Goal: Information Seeking & Learning: Learn about a topic

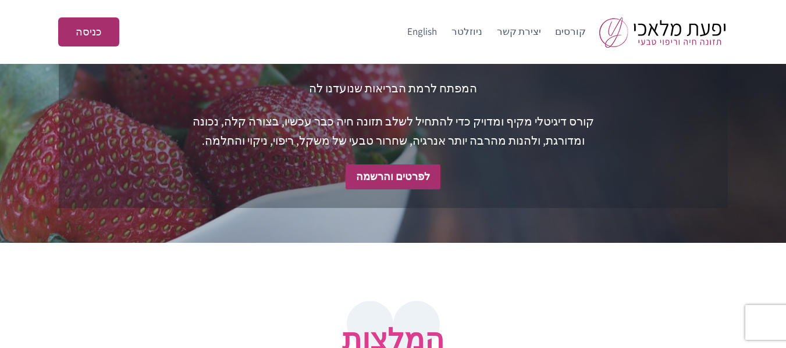
scroll to position [582, 0]
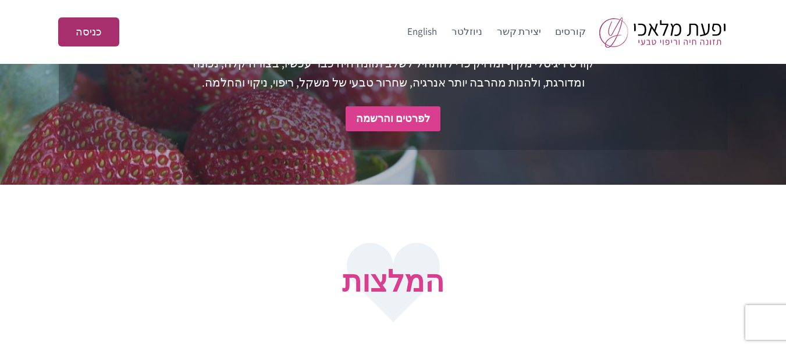
click at [418, 125] on strong "לפרטים והרשמה" at bounding box center [393, 118] width 74 height 13
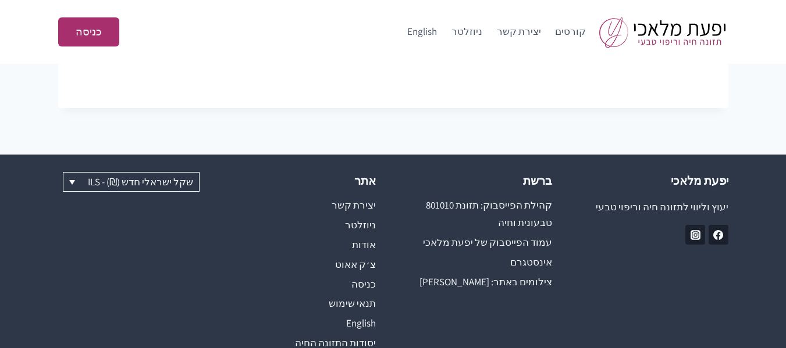
scroll to position [1123, 0]
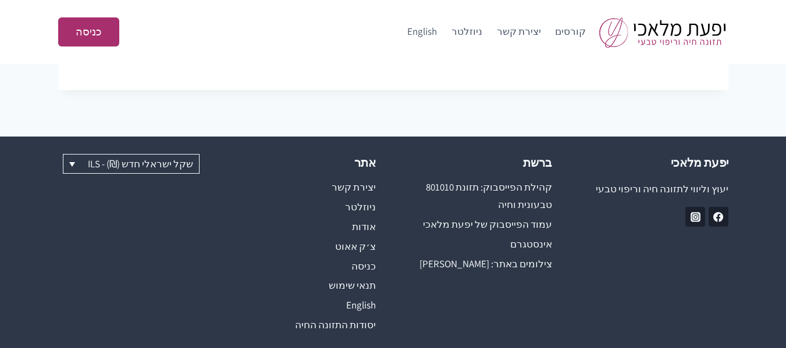
click at [635, 181] on p "יעוץ וליווי לתזונה חיה וריפוי טבעי" at bounding box center [657, 189] width 141 height 16
click at [531, 177] on link "קהילת הפייסבוק: תזונת 801010 טבעונית וחיה" at bounding box center [481, 196] width 141 height 38
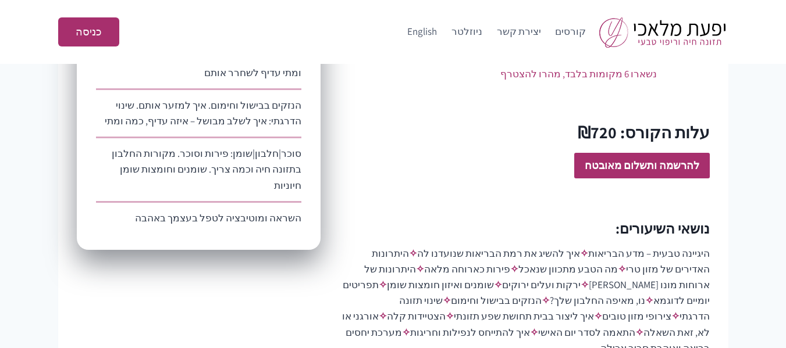
scroll to position [873, 0]
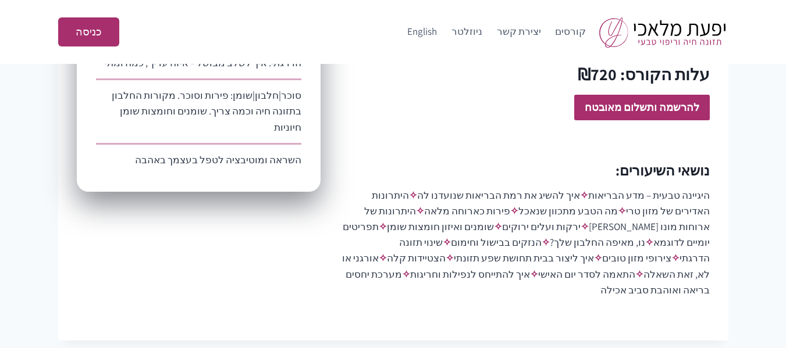
drag, startPoint x: 526, startPoint y: 261, endPoint x: 517, endPoint y: 266, distance: 10.7
drag, startPoint x: 517, startPoint y: 266, endPoint x: 488, endPoint y: 278, distance: 31.0
drag, startPoint x: 488, startPoint y: 278, endPoint x: 561, endPoint y: 293, distance: 74.2
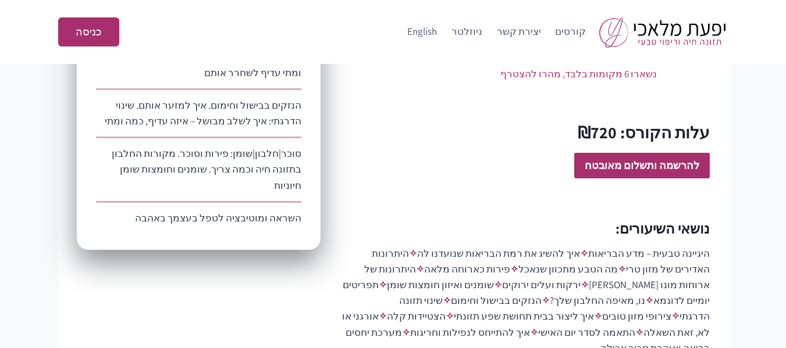
scroll to position [756, 0]
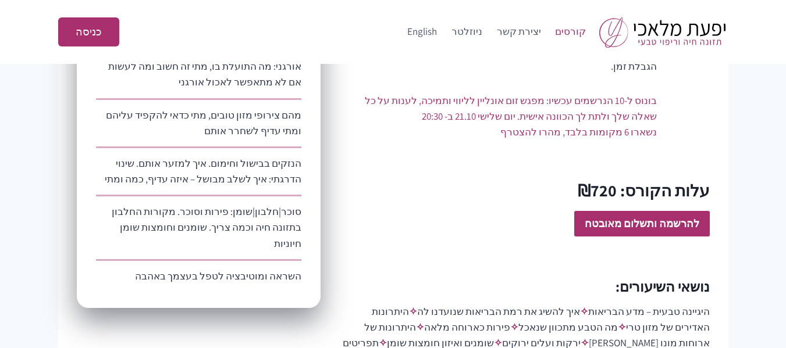
click at [571, 29] on link "קורסים" at bounding box center [570, 32] width 45 height 28
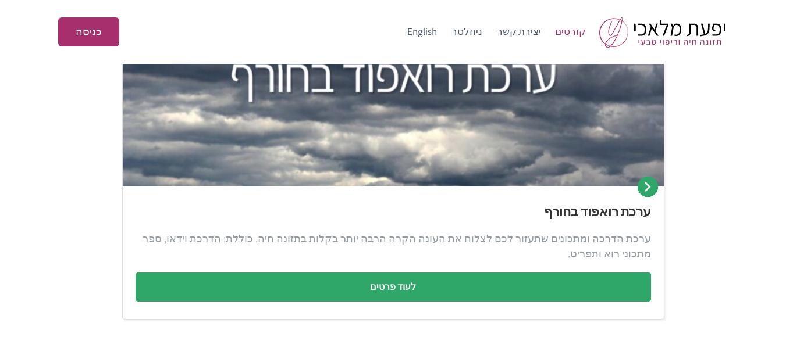
scroll to position [698, 0]
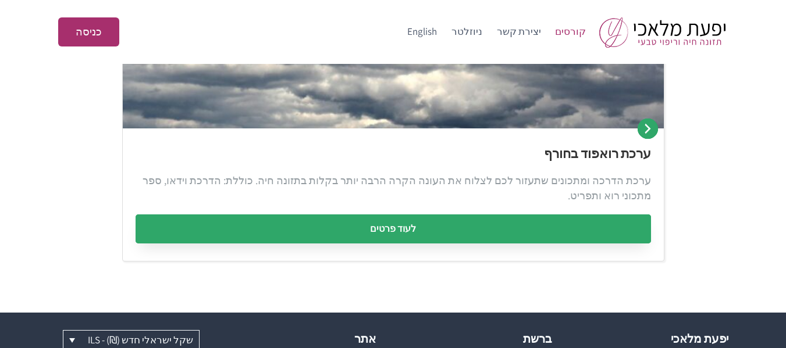
click at [385, 227] on link "לעוד פרטים" at bounding box center [393, 229] width 515 height 29
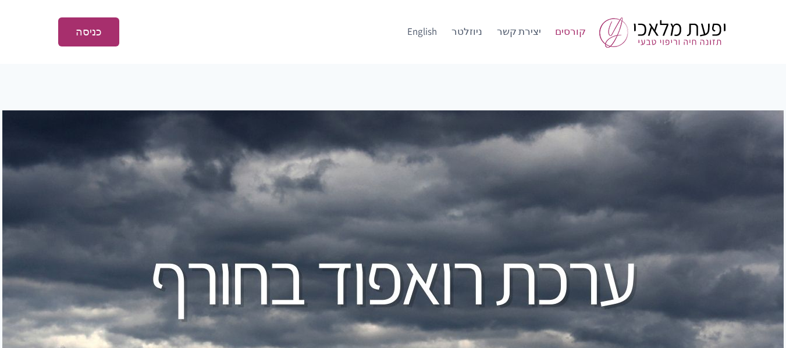
click at [579, 33] on link "קורסים" at bounding box center [570, 32] width 45 height 28
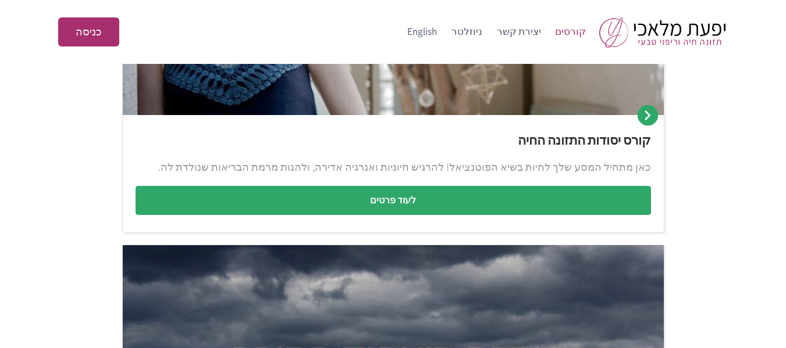
scroll to position [65, 0]
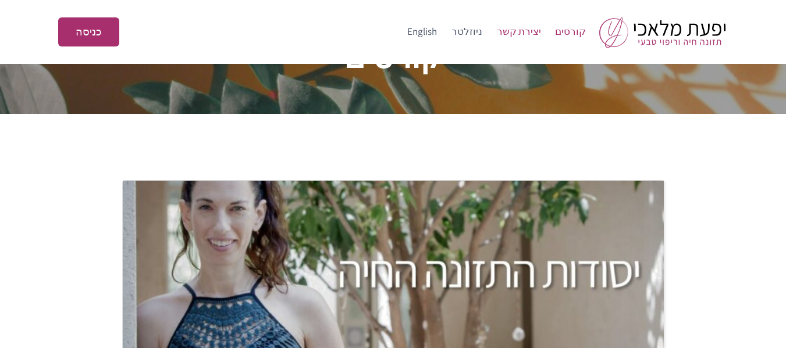
click at [524, 33] on link "יצירת קשר" at bounding box center [518, 32] width 59 height 28
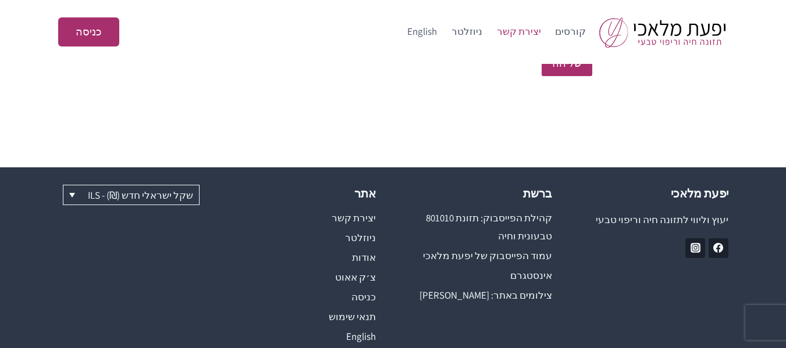
scroll to position [560, 0]
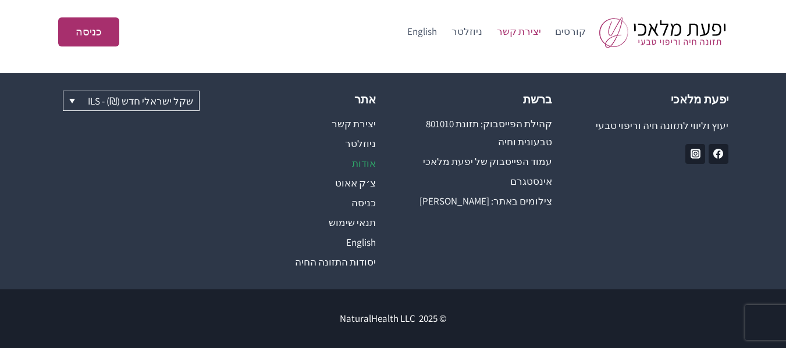
click at [370, 160] on link "אודות" at bounding box center [304, 164] width 141 height 20
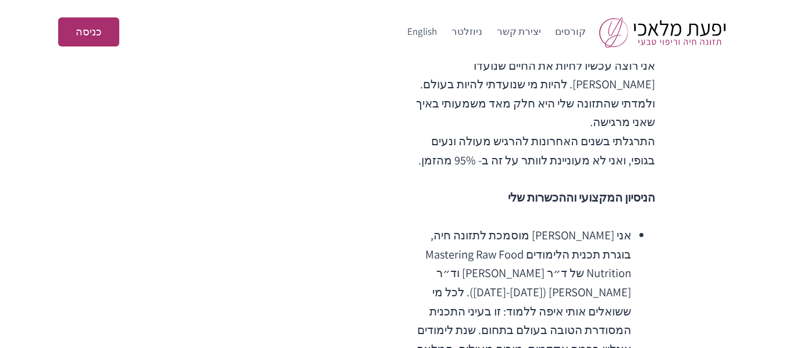
scroll to position [349, 0]
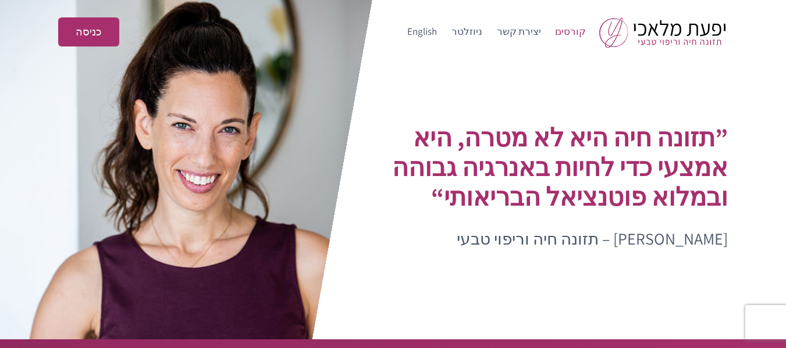
click at [573, 29] on link "קורסים" at bounding box center [570, 32] width 45 height 28
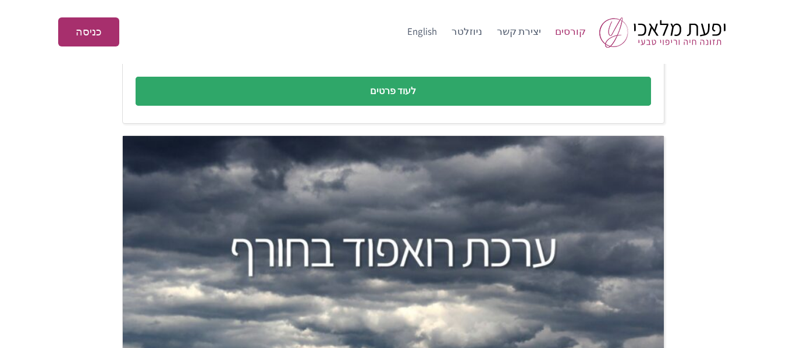
scroll to position [233, 0]
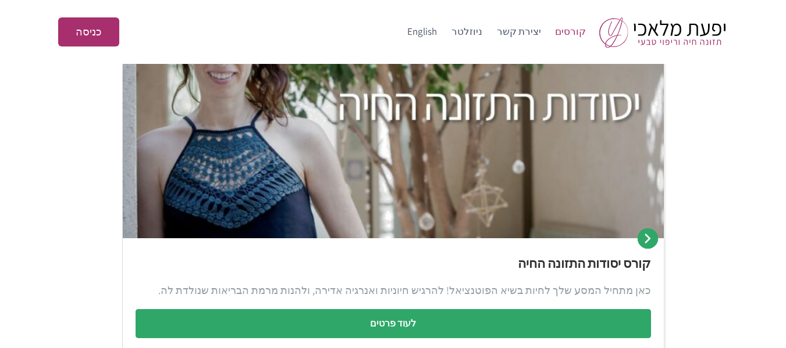
click at [568, 34] on link "קורסים" at bounding box center [570, 32] width 45 height 28
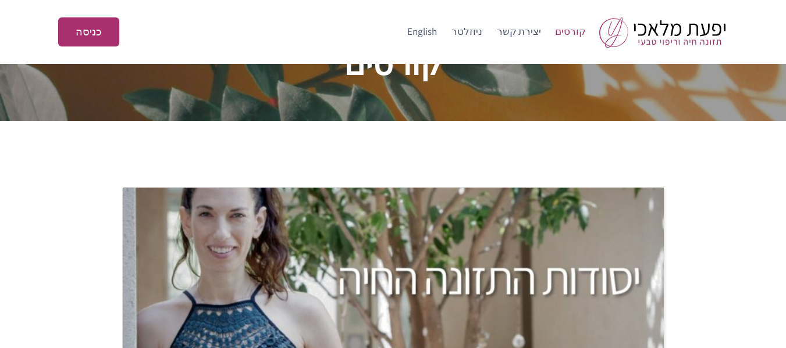
scroll to position [116, 0]
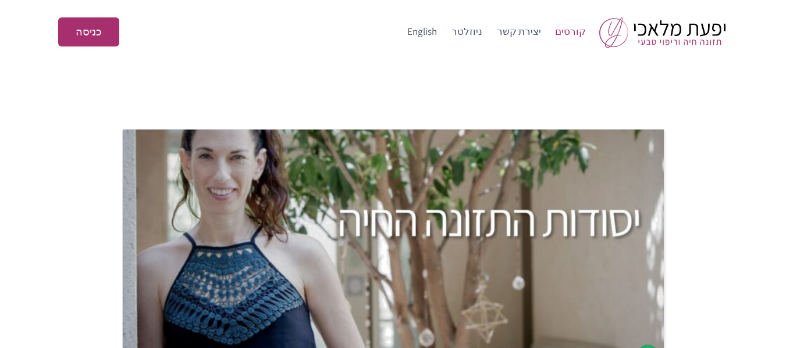
click at [501, 64] on div "קורסים" at bounding box center [393, 12] width 786 height 129
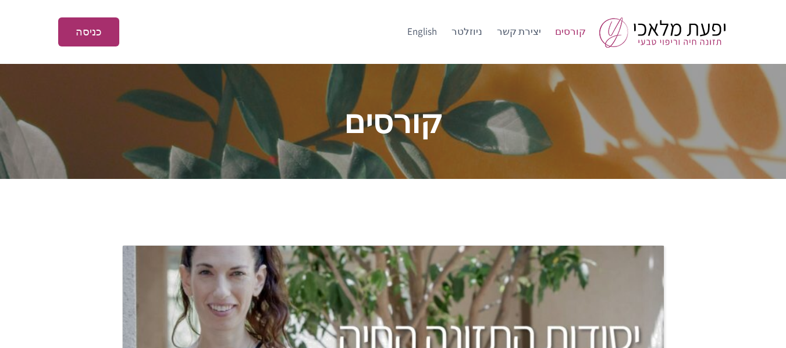
scroll to position [233, 0]
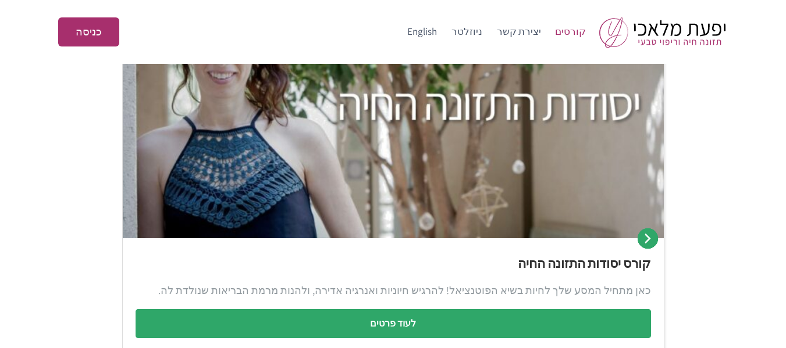
click at [531, 113] on img at bounding box center [393, 126] width 541 height 226
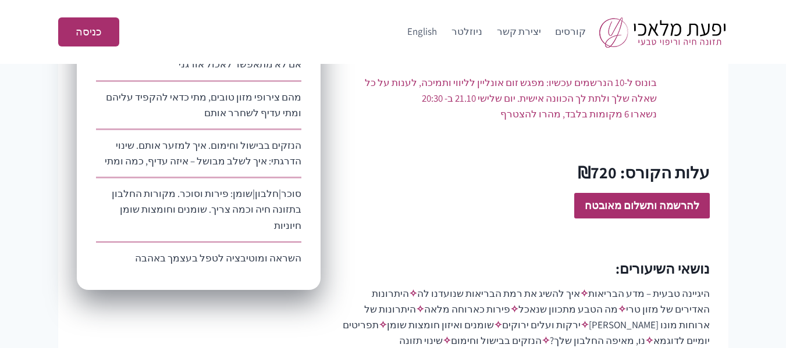
scroll to position [542, 0]
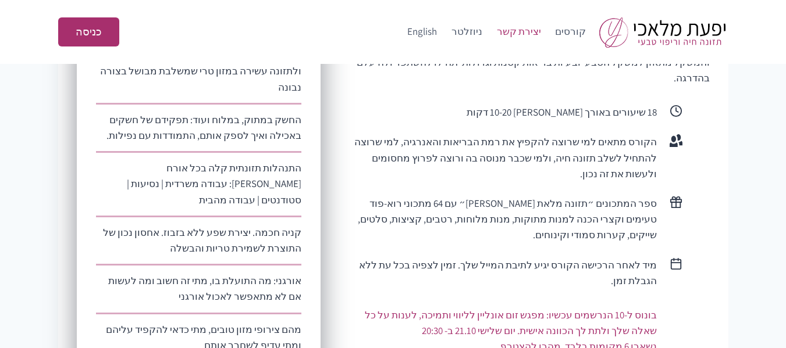
click at [528, 30] on link "יצירת קשר" at bounding box center [518, 32] width 59 height 28
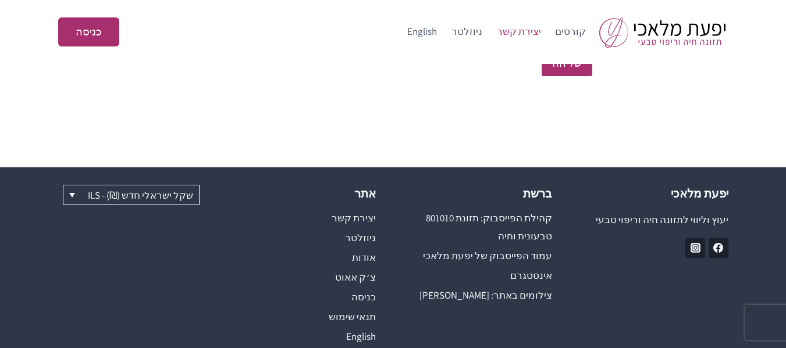
scroll to position [524, 0]
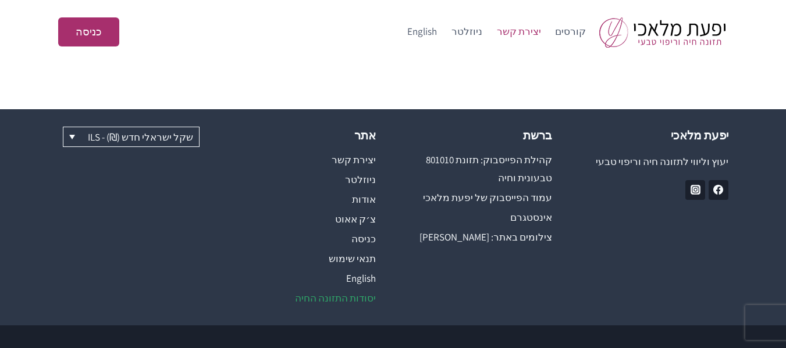
click at [329, 296] on link "יסודות התזונה החיה" at bounding box center [304, 299] width 141 height 20
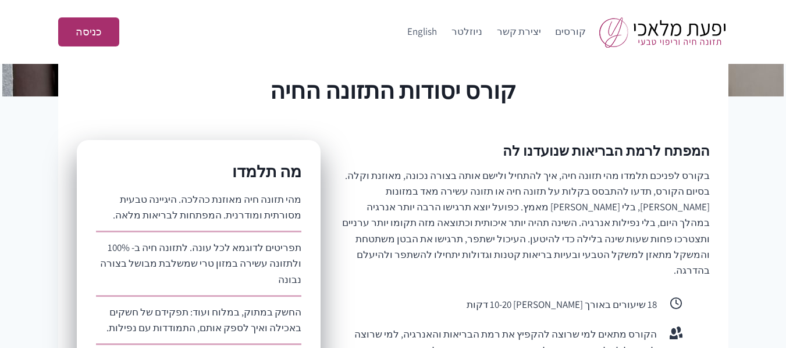
scroll to position [465, 0]
